Goal: Information Seeking & Learning: Learn about a topic

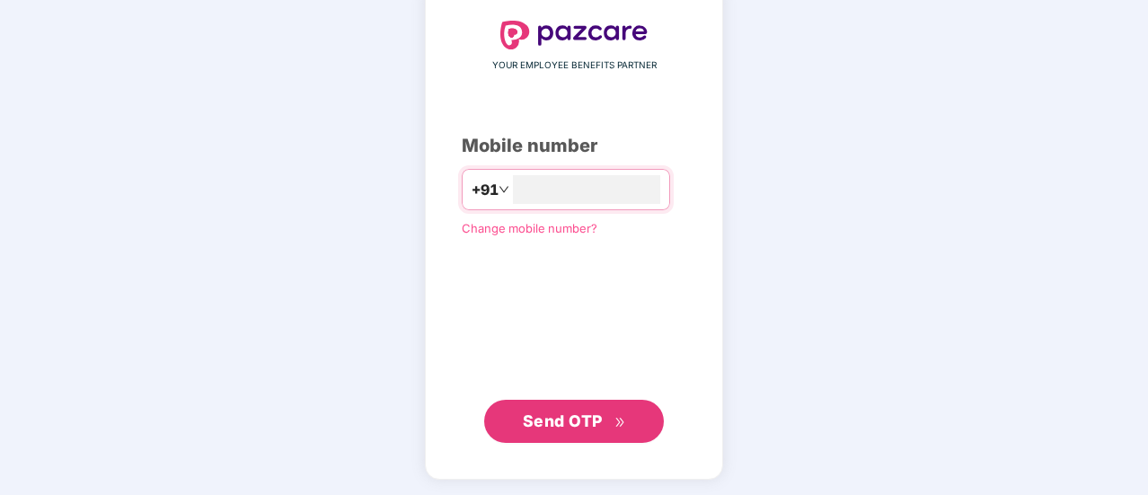
type input "**********"
click at [563, 426] on span "Send OTP" at bounding box center [563, 420] width 80 height 19
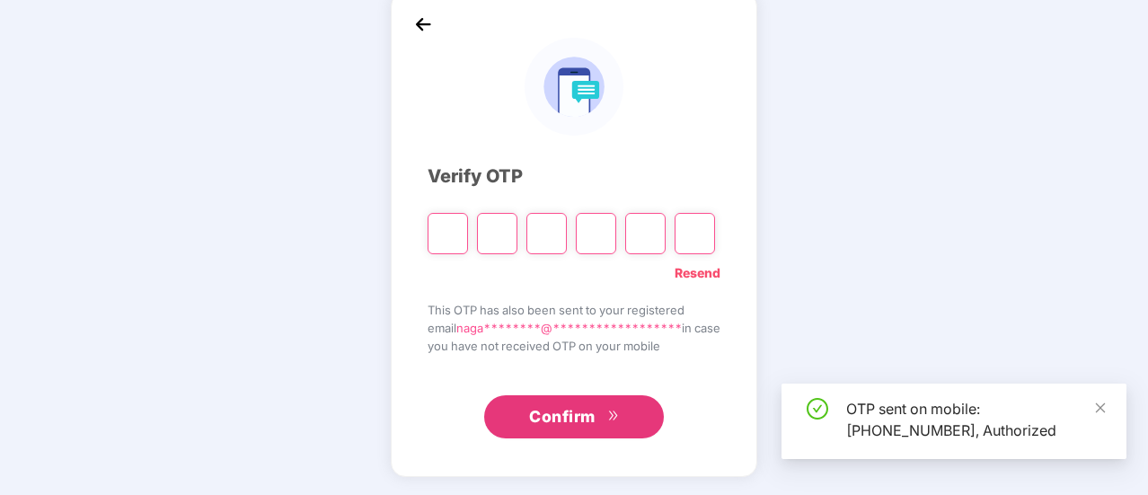
scroll to position [90, 0]
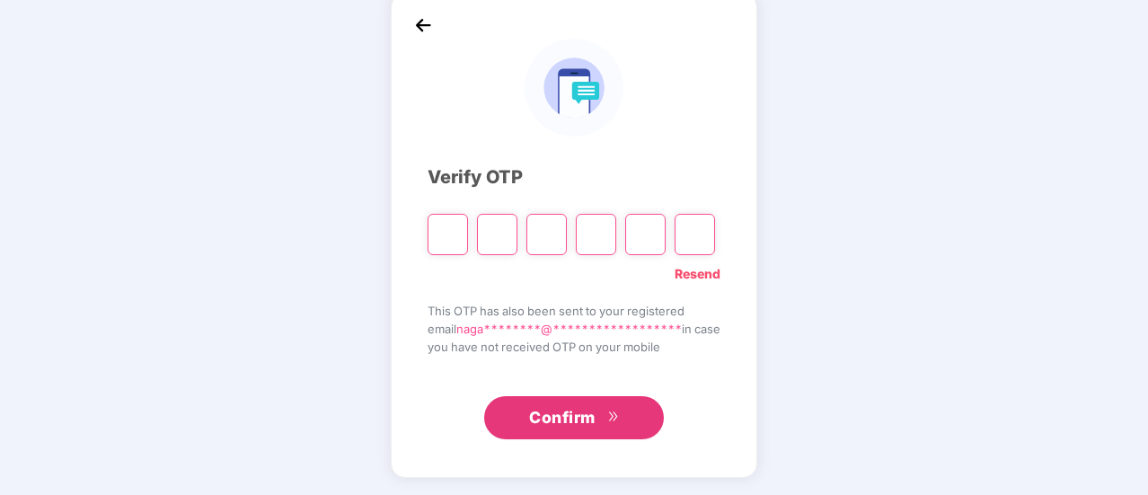
type input "*"
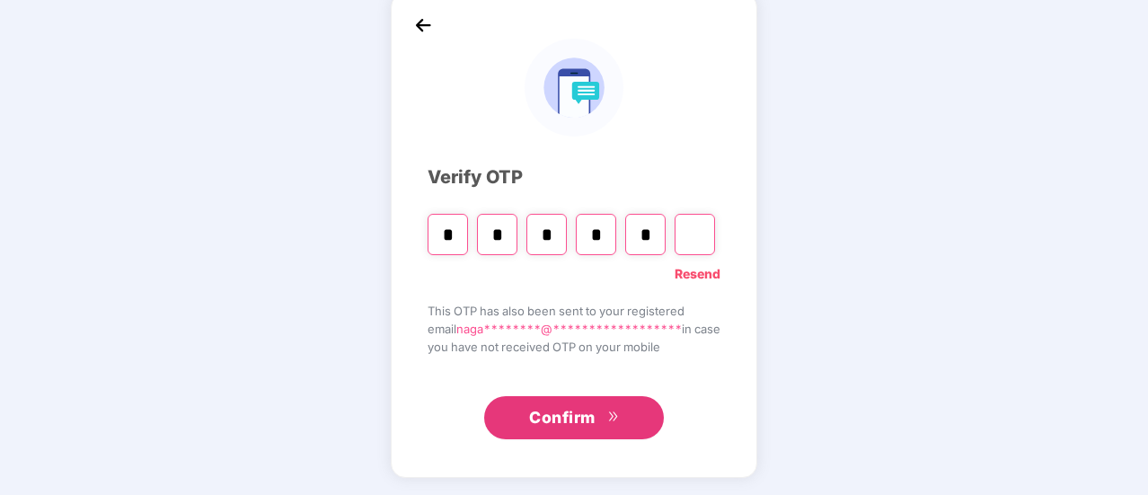
type input "*"
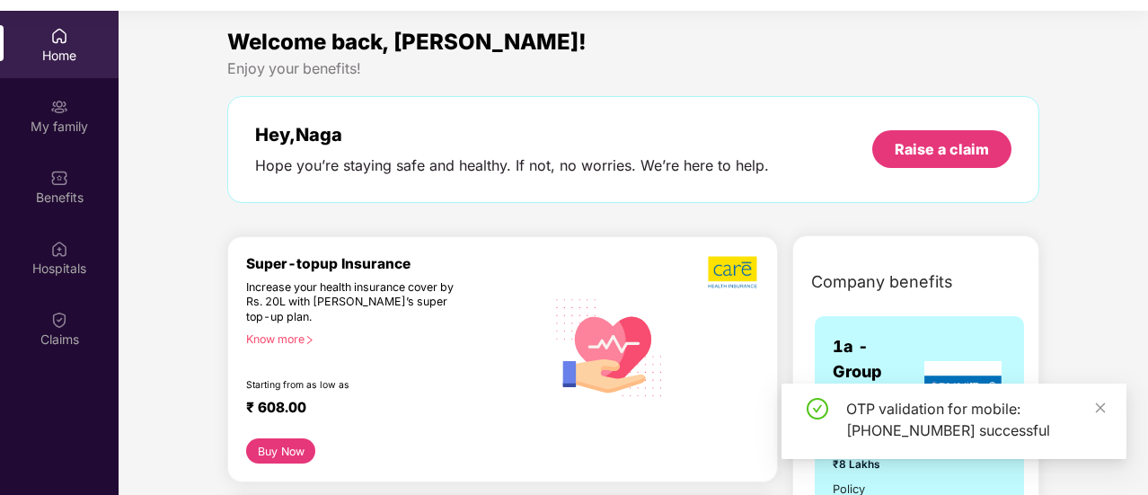
scroll to position [90, 0]
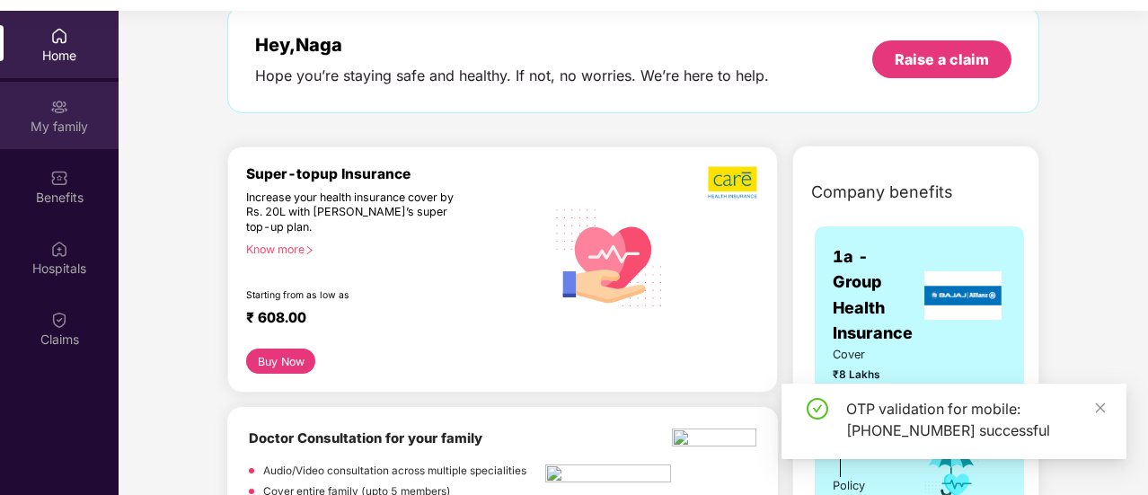
click at [46, 119] on div "My family" at bounding box center [59, 127] width 119 height 18
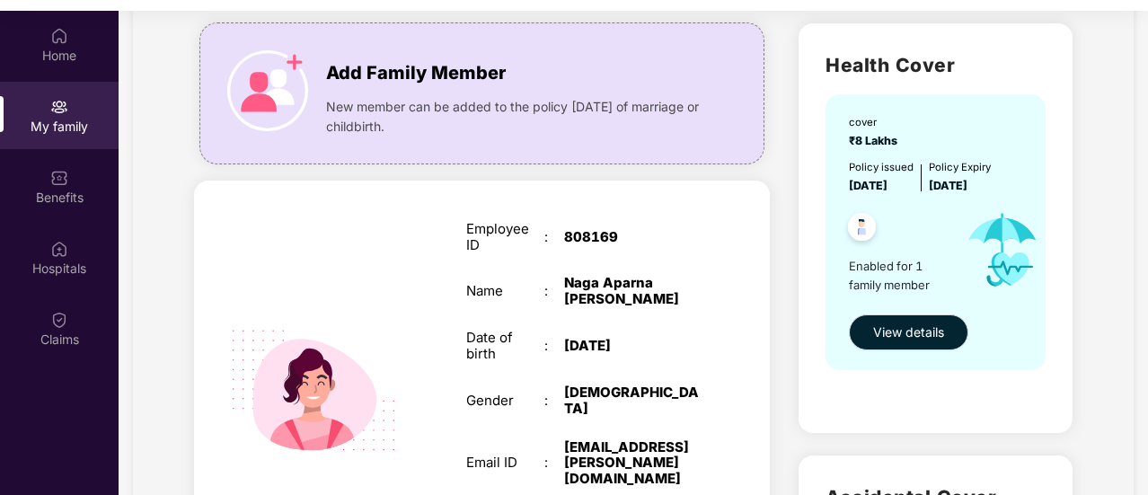
scroll to position [90, 0]
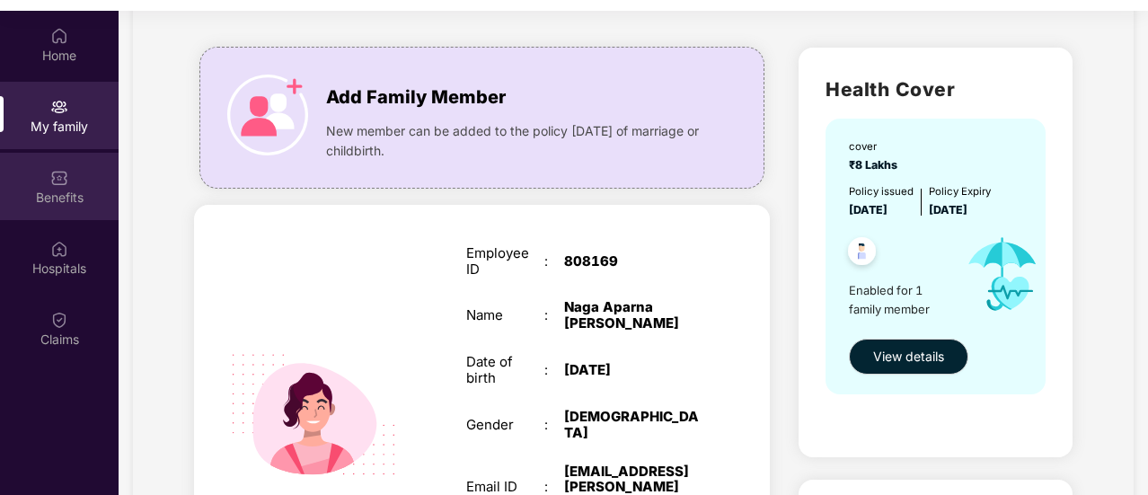
click at [66, 190] on div "Benefits" at bounding box center [59, 198] width 119 height 18
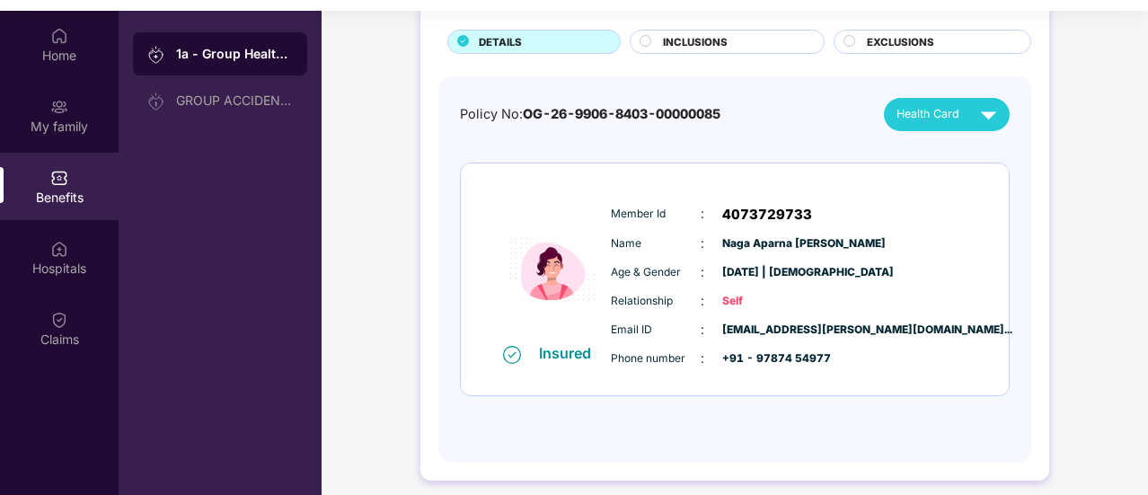
scroll to position [101, 0]
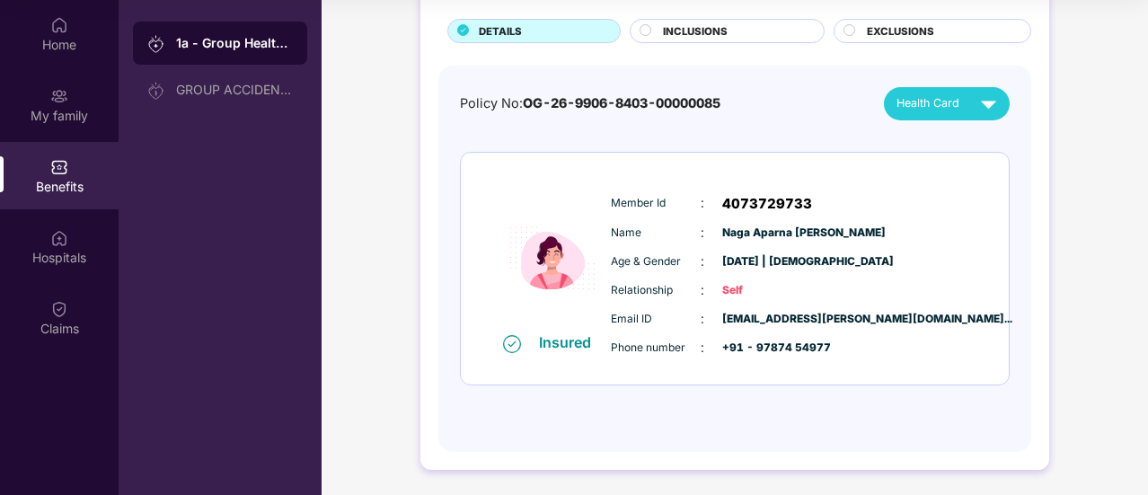
click at [678, 26] on span "INCLUSIONS" at bounding box center [695, 31] width 65 height 16
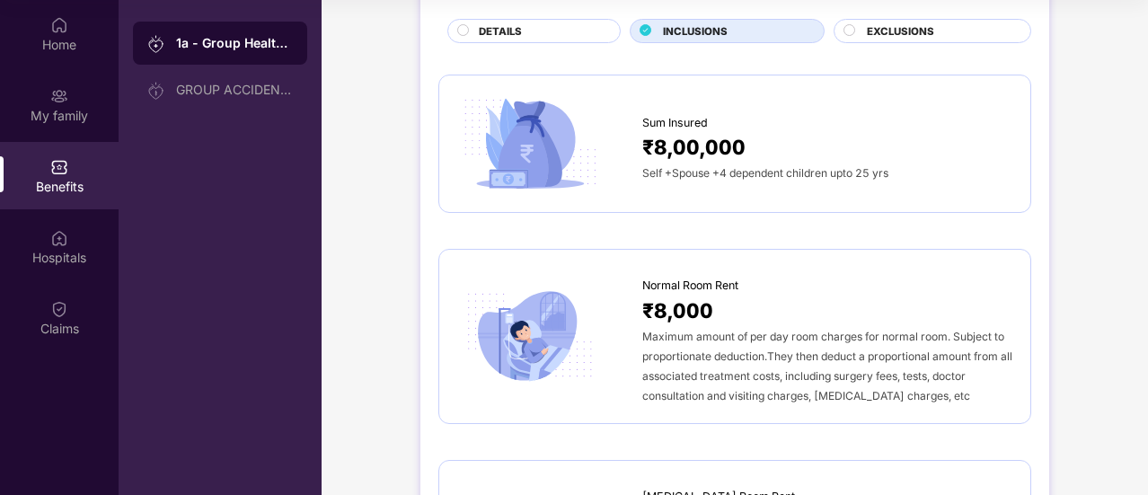
click at [924, 27] on span "EXCLUSIONS" at bounding box center [900, 31] width 67 height 16
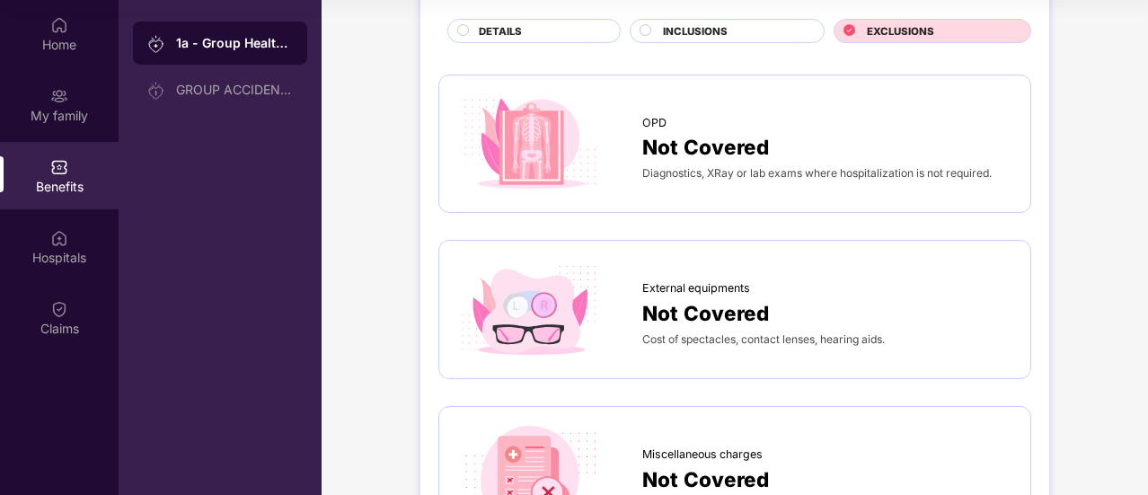
click at [732, 24] on div "INCLUSIONS" at bounding box center [734, 32] width 161 height 19
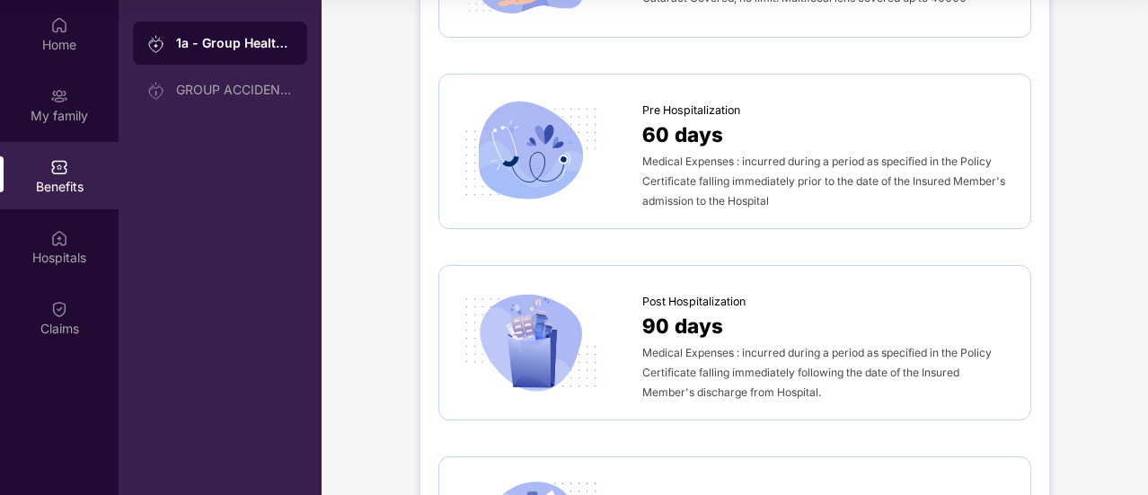
scroll to position [1009, 0]
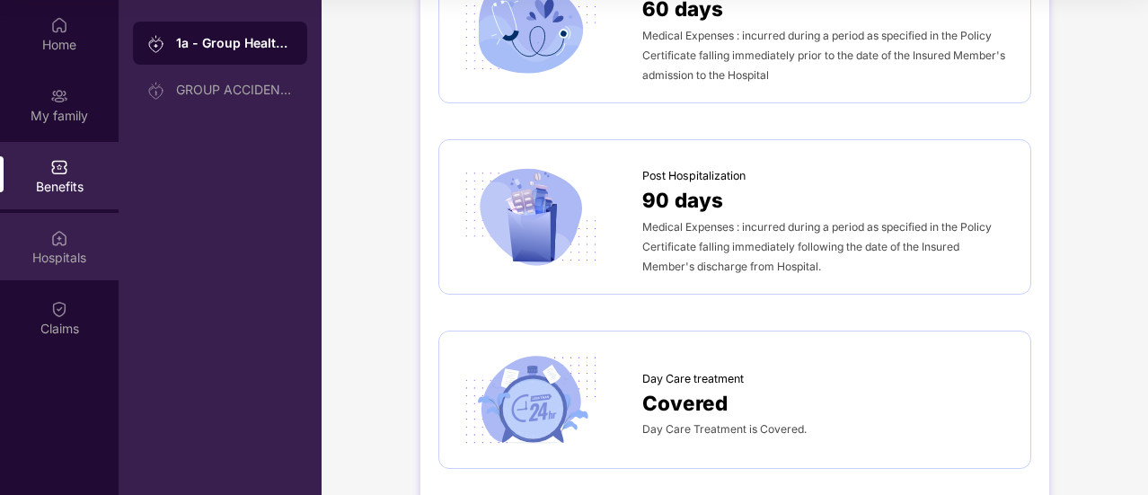
click at [41, 249] on div "Hospitals" at bounding box center [59, 258] width 119 height 18
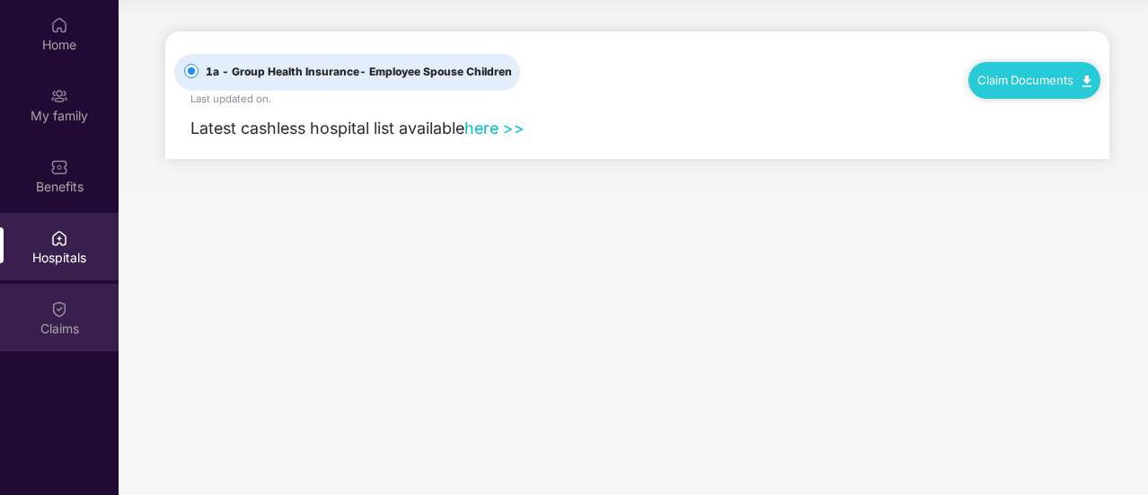
click at [65, 311] on img at bounding box center [59, 309] width 18 height 18
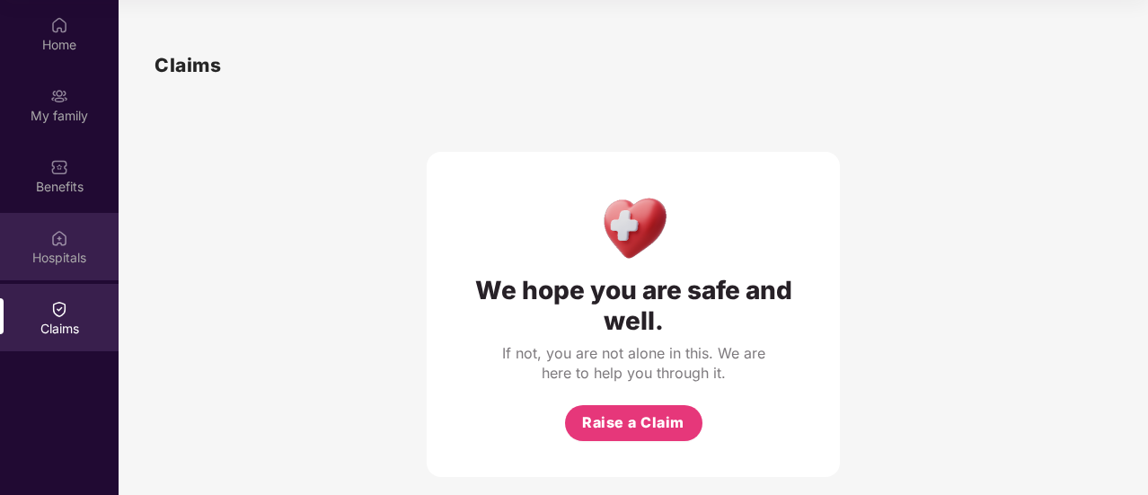
click at [30, 254] on div "Hospitals" at bounding box center [59, 258] width 119 height 18
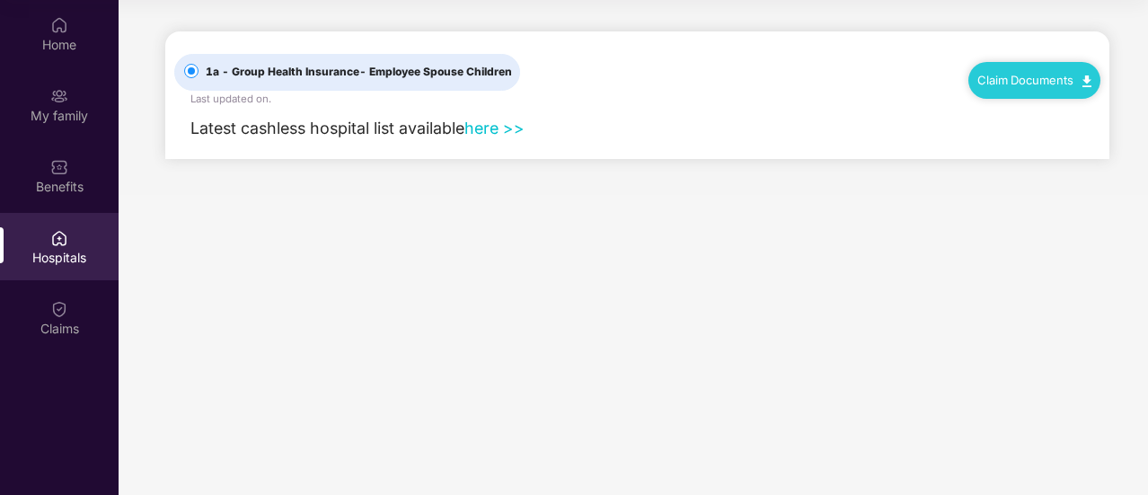
click at [496, 128] on link "here >>" at bounding box center [494, 128] width 60 height 19
